Goal: Find specific page/section: Find specific page/section

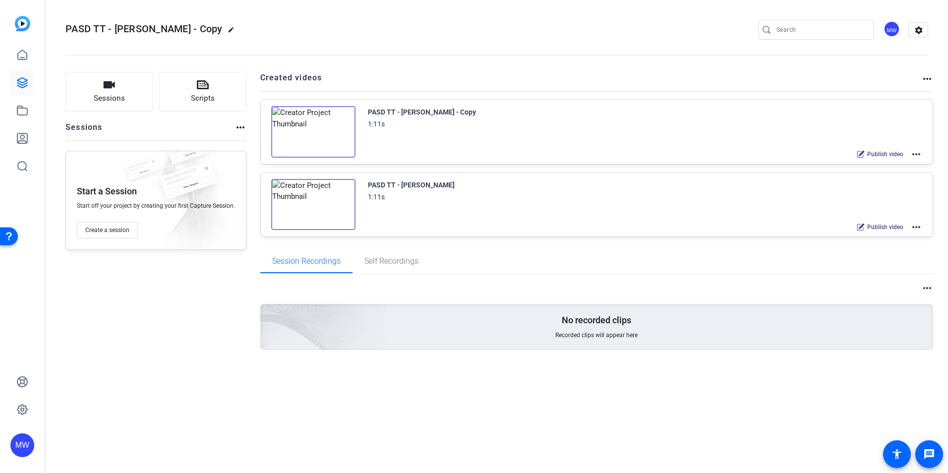
drag, startPoint x: 920, startPoint y: 155, endPoint x: 915, endPoint y: 154, distance: 5.2
click at [775, 154] on mat-icon "more_horiz" at bounding box center [916, 154] width 12 height 12
click at [775, 154] on div at bounding box center [474, 236] width 948 height 473
click at [775, 154] on mat-icon "more_horiz" at bounding box center [916, 154] width 12 height 12
click at [775, 167] on span "Edit in Creator" at bounding box center [879, 166] width 69 height 12
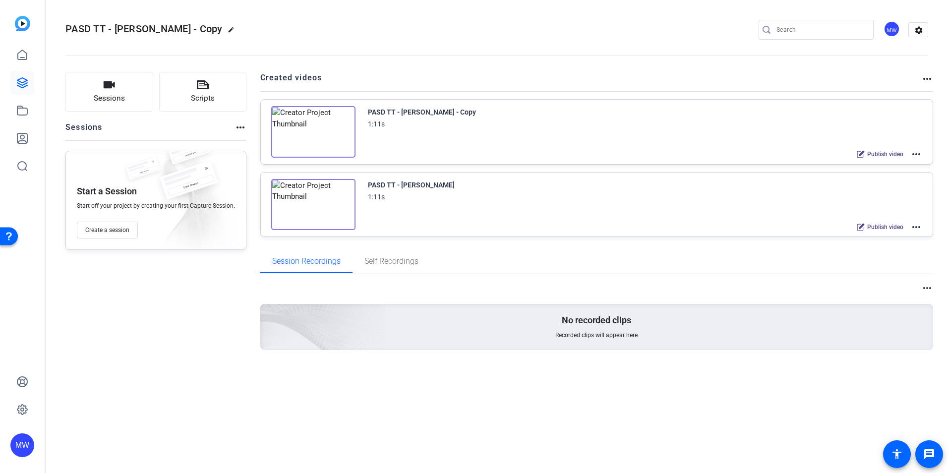
click at [775, 155] on mat-icon "more_horiz" at bounding box center [916, 154] width 12 height 12
click at [775, 167] on span "Edit in Creator" at bounding box center [879, 166] width 69 height 12
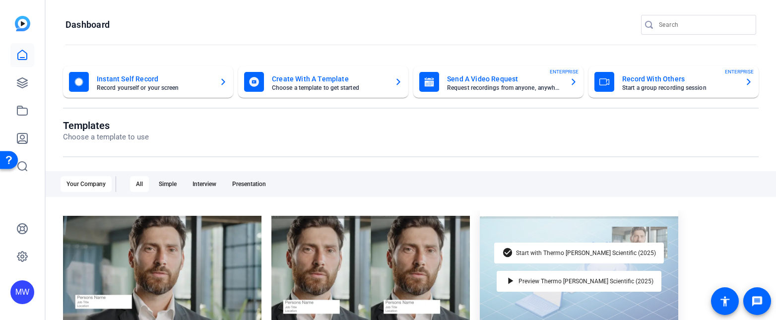
scroll to position [226, 0]
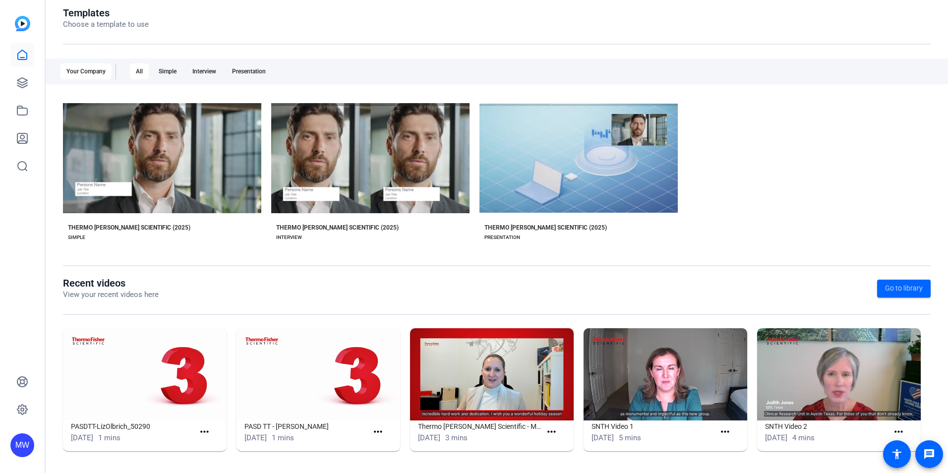
scroll to position [113, 0]
